Goal: Task Accomplishment & Management: Manage account settings

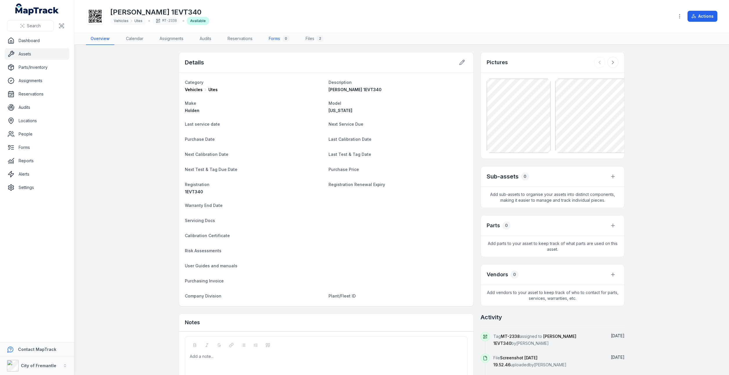
click at [276, 40] on link "Forms 0" at bounding box center [279, 39] width 30 height 12
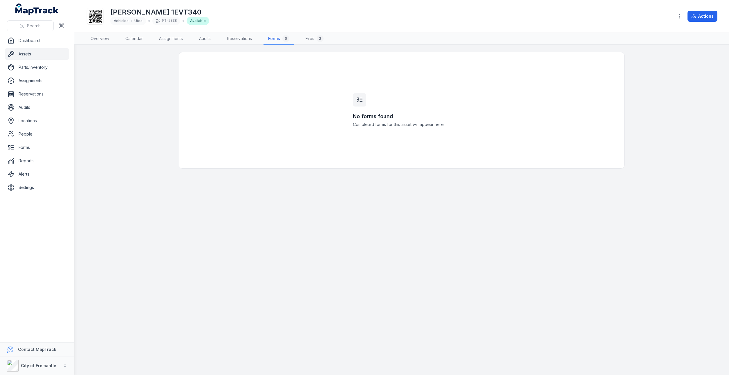
click at [362, 119] on h3 "No forms found" at bounding box center [402, 116] width 98 height 8
click at [32, 151] on link "Forms" at bounding box center [37, 148] width 65 height 12
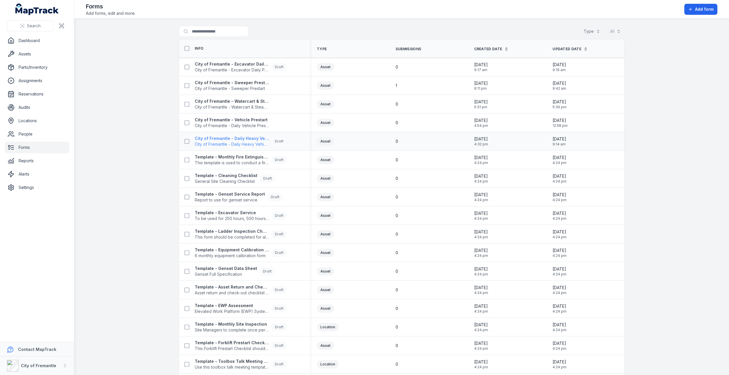
click at [199, 142] on span "City of Fremantle - Daily Heavy Vehicle Prestart" at bounding box center [232, 144] width 74 height 6
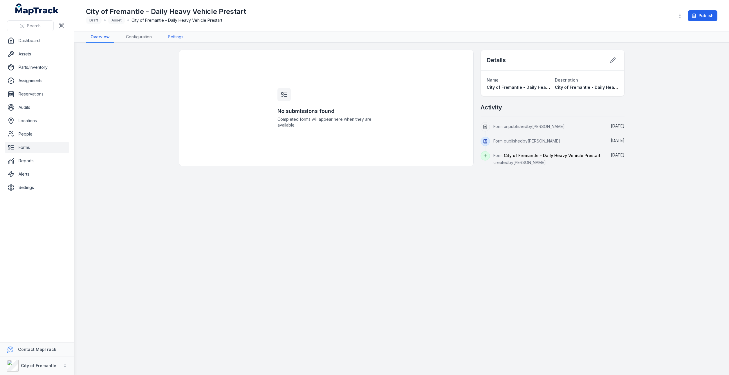
click at [182, 35] on link "Settings" at bounding box center [175, 37] width 25 height 11
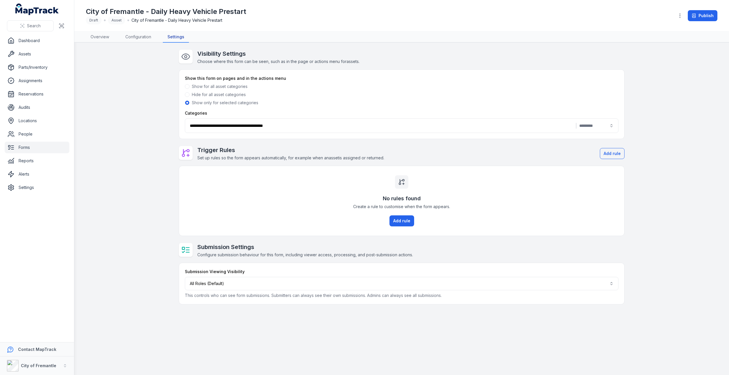
click at [613, 125] on div "**********" at bounding box center [402, 125] width 434 height 15
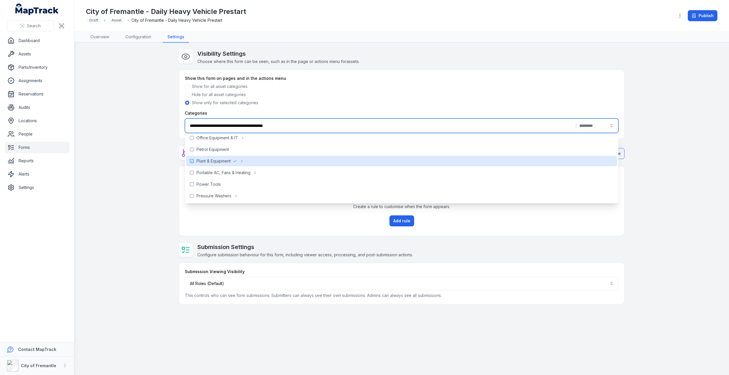
scroll to position [145, 0]
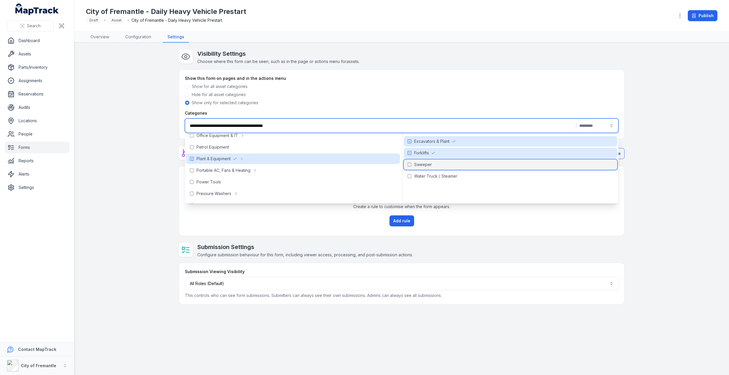
click at [408, 163] on rect at bounding box center [409, 164] width 3 height 3
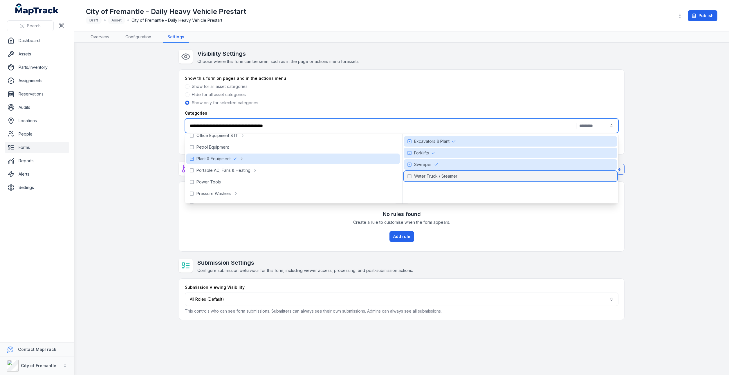
click at [409, 175] on icon at bounding box center [409, 176] width 5 height 5
type input "**********"
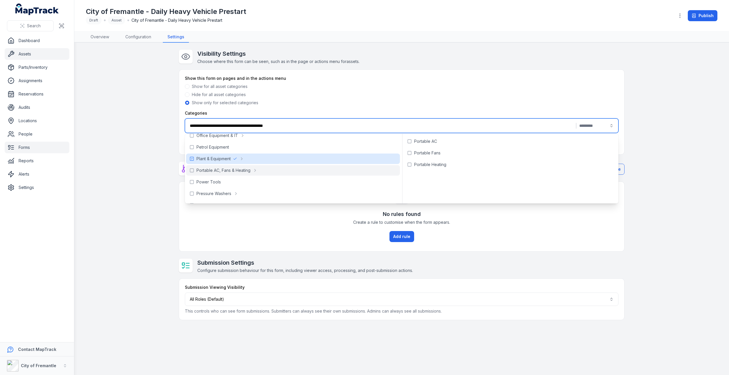
click at [15, 57] on link "Assets" at bounding box center [37, 54] width 65 height 12
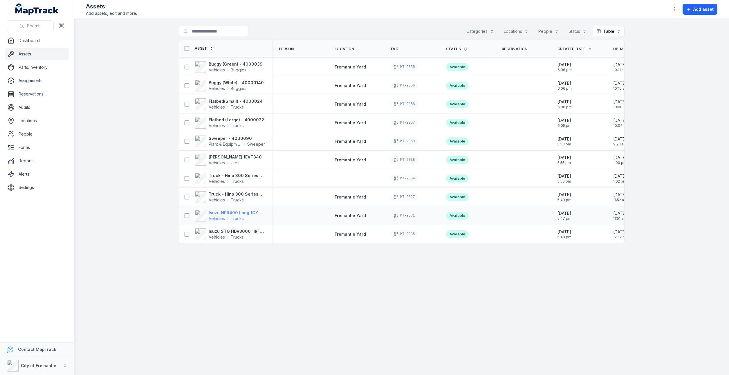
click at [229, 211] on strong "Isuzu NPR400 Long 1CYD773" at bounding box center [237, 213] width 56 height 6
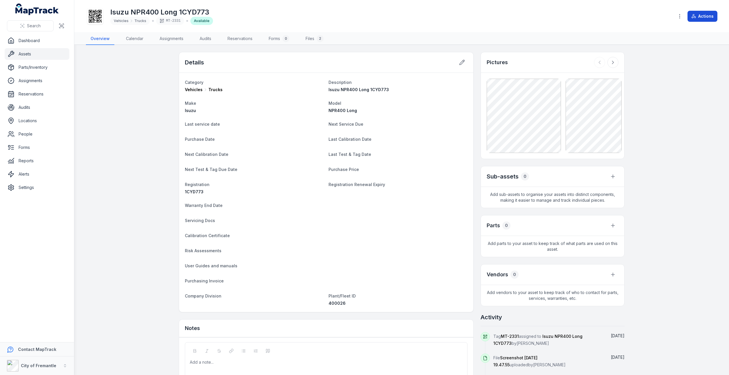
click at [707, 17] on button "Actions" at bounding box center [703, 16] width 30 height 11
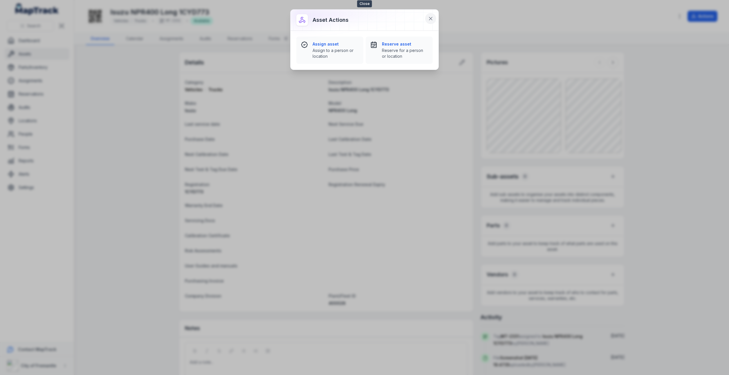
click at [428, 17] on icon at bounding box center [431, 19] width 6 height 6
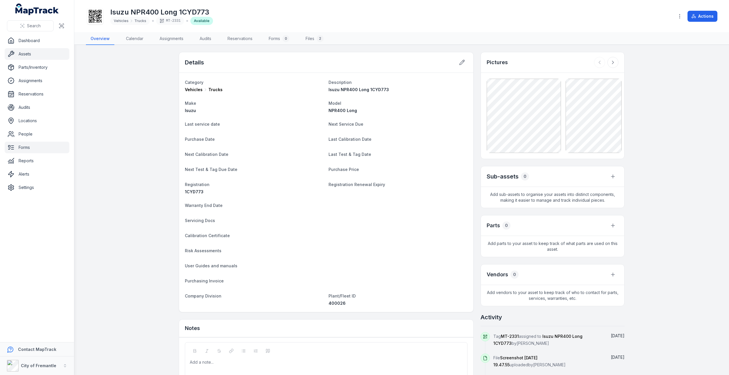
click at [31, 153] on link "Forms" at bounding box center [37, 148] width 65 height 12
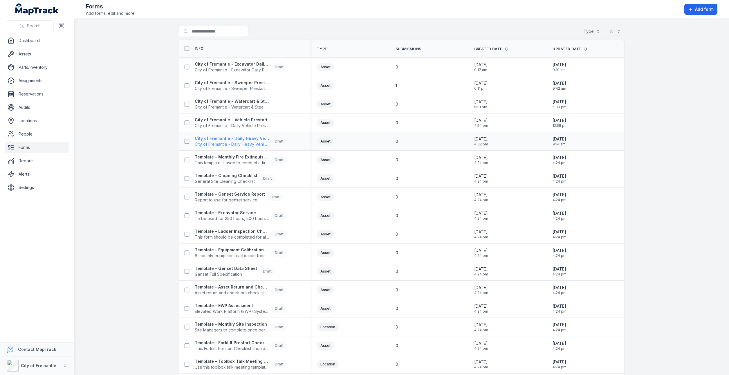
click at [212, 138] on strong "City of Fremantle - Daily Heavy Vehicle Prestart" at bounding box center [232, 139] width 74 height 6
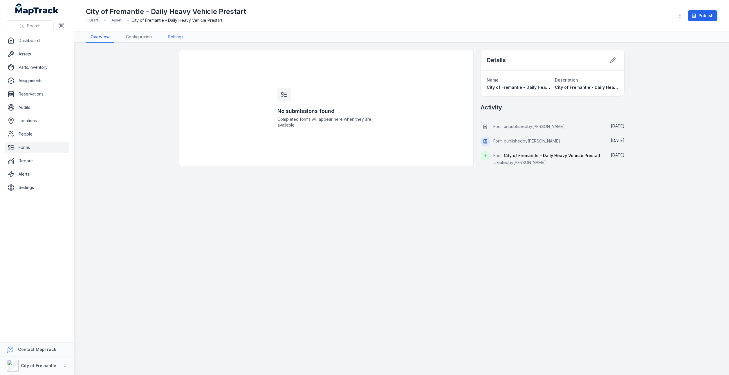
click at [174, 39] on link "Settings" at bounding box center [175, 37] width 25 height 11
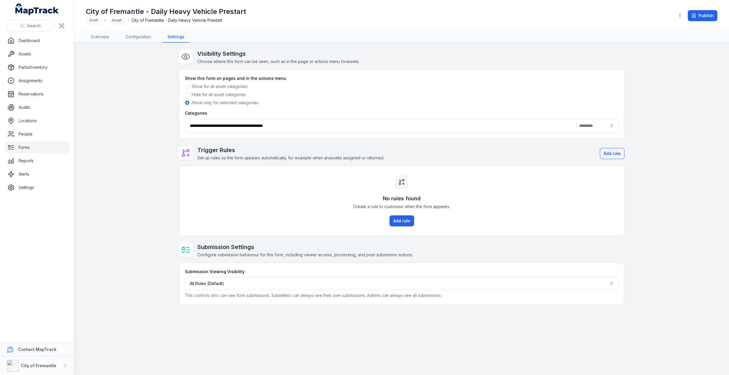
click at [190, 86] on div "Show for all asset categories" at bounding box center [402, 87] width 434 height 6
click at [188, 87] on span at bounding box center [187, 86] width 5 height 5
